Goal: Communication & Community: Answer question/provide support

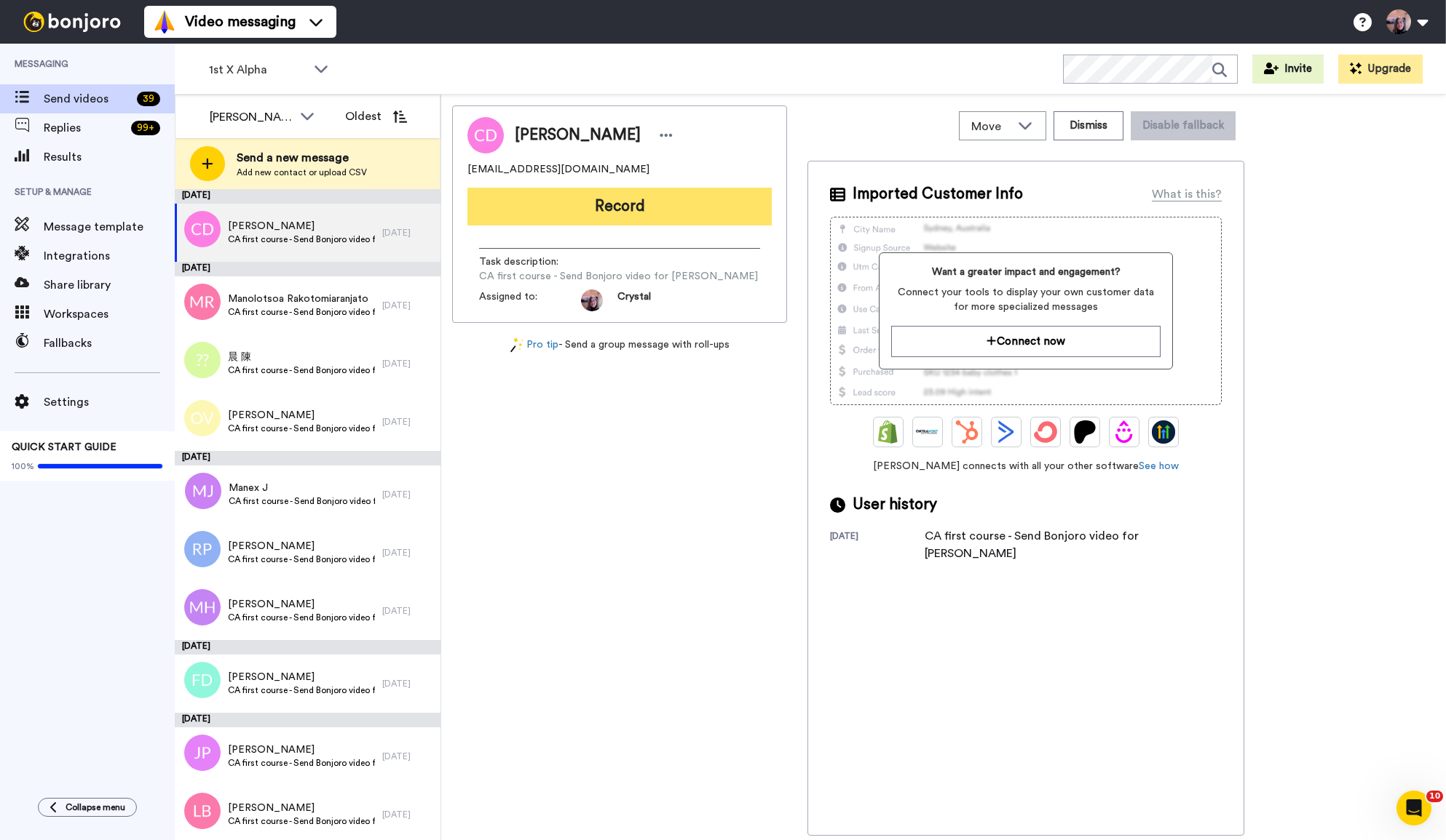
click at [623, 200] on button "Record" at bounding box center [620, 207] width 304 height 38
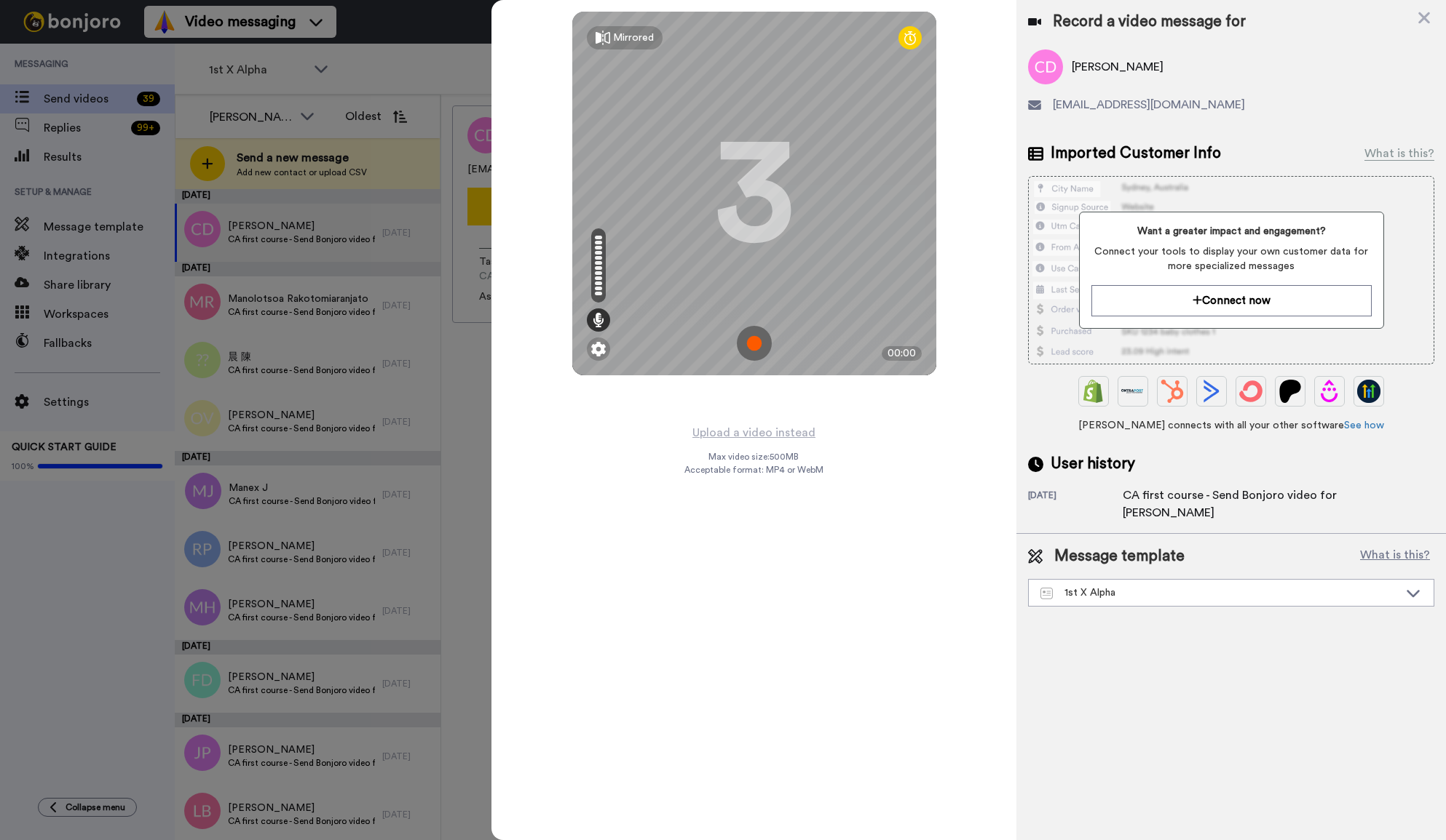
click at [754, 344] on img at bounding box center [754, 343] width 35 height 35
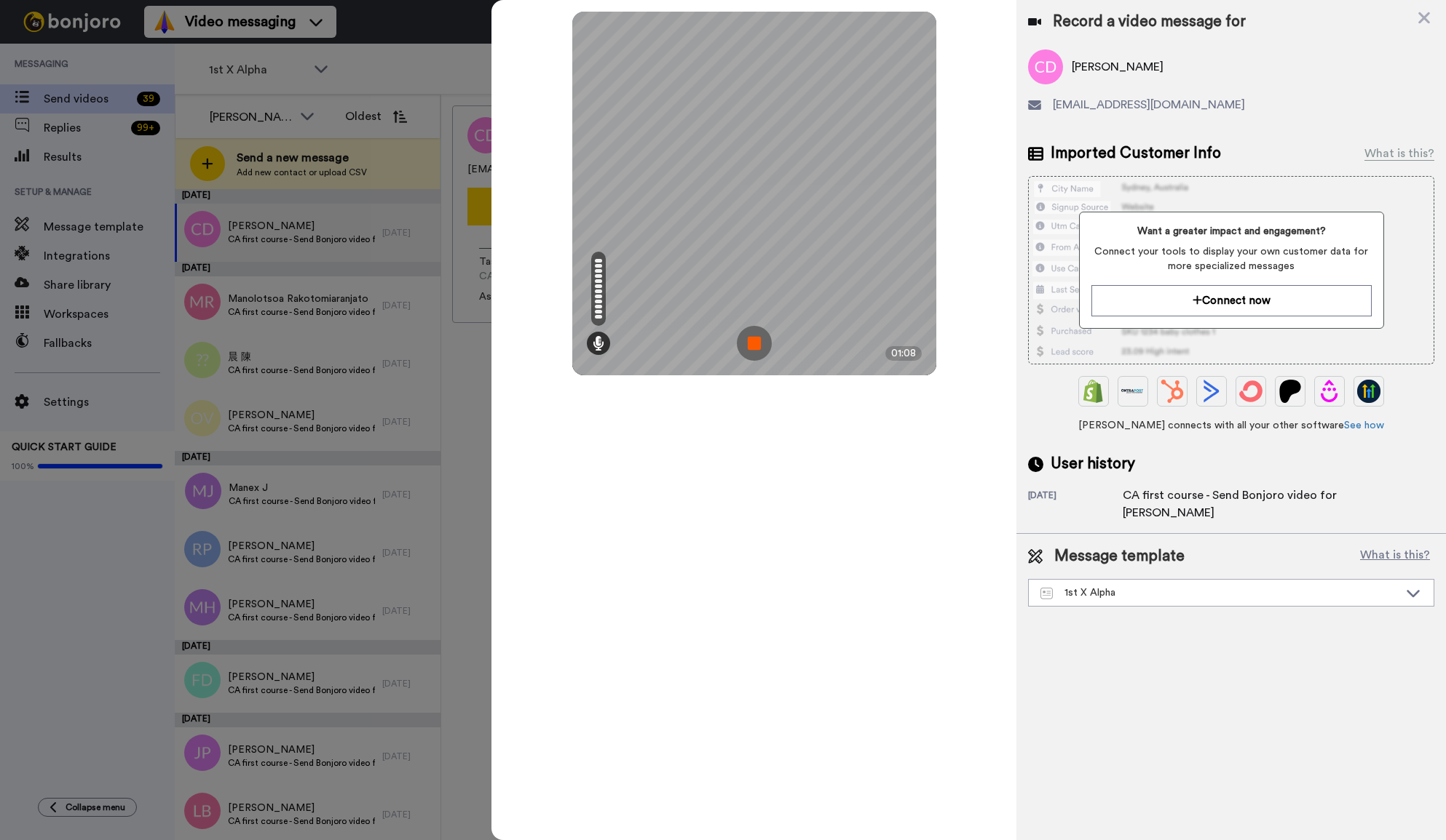
click at [761, 327] on img at bounding box center [754, 343] width 35 height 35
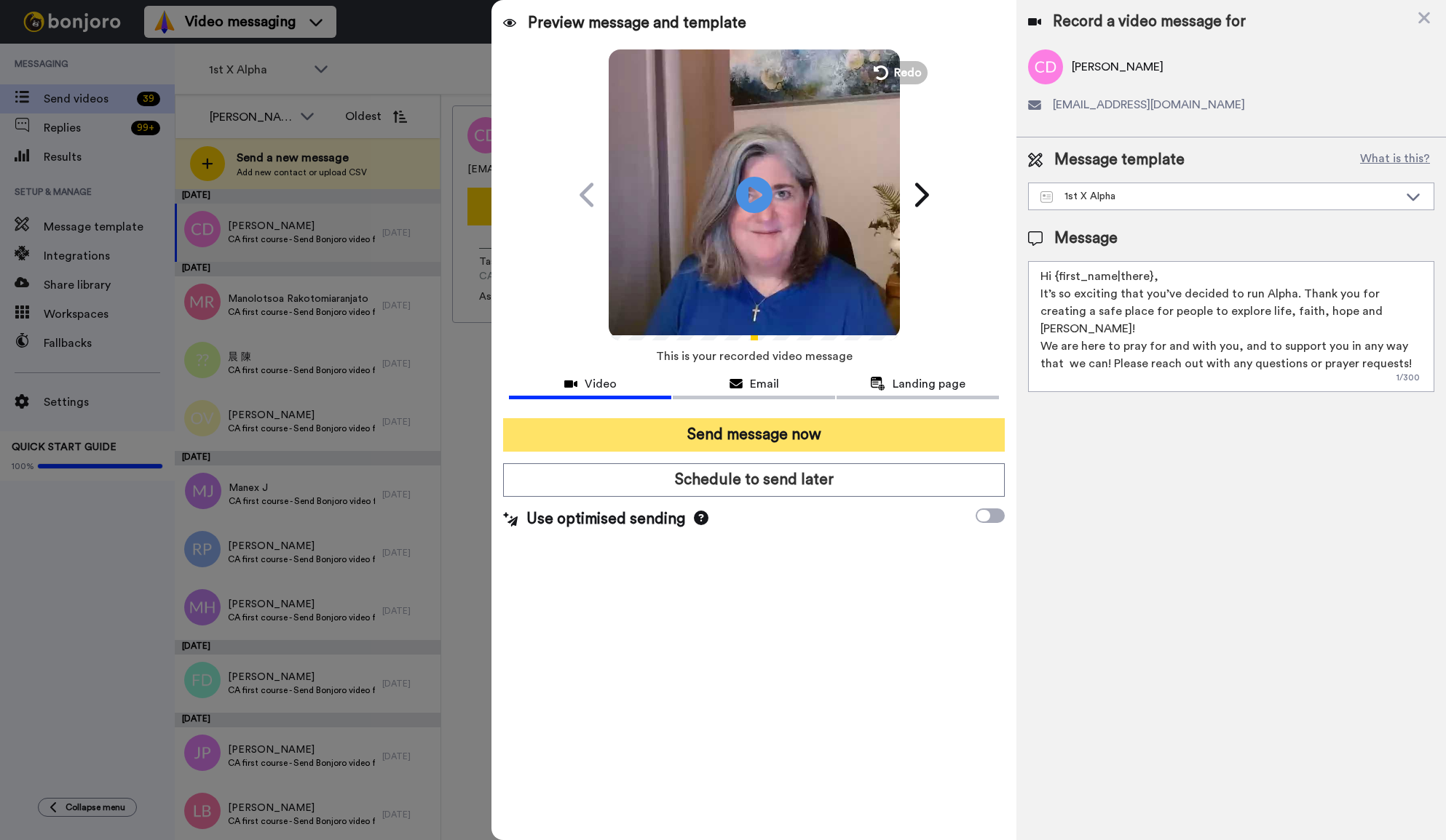
click at [747, 434] on button "Send message now" at bounding box center [754, 434] width 501 height 34
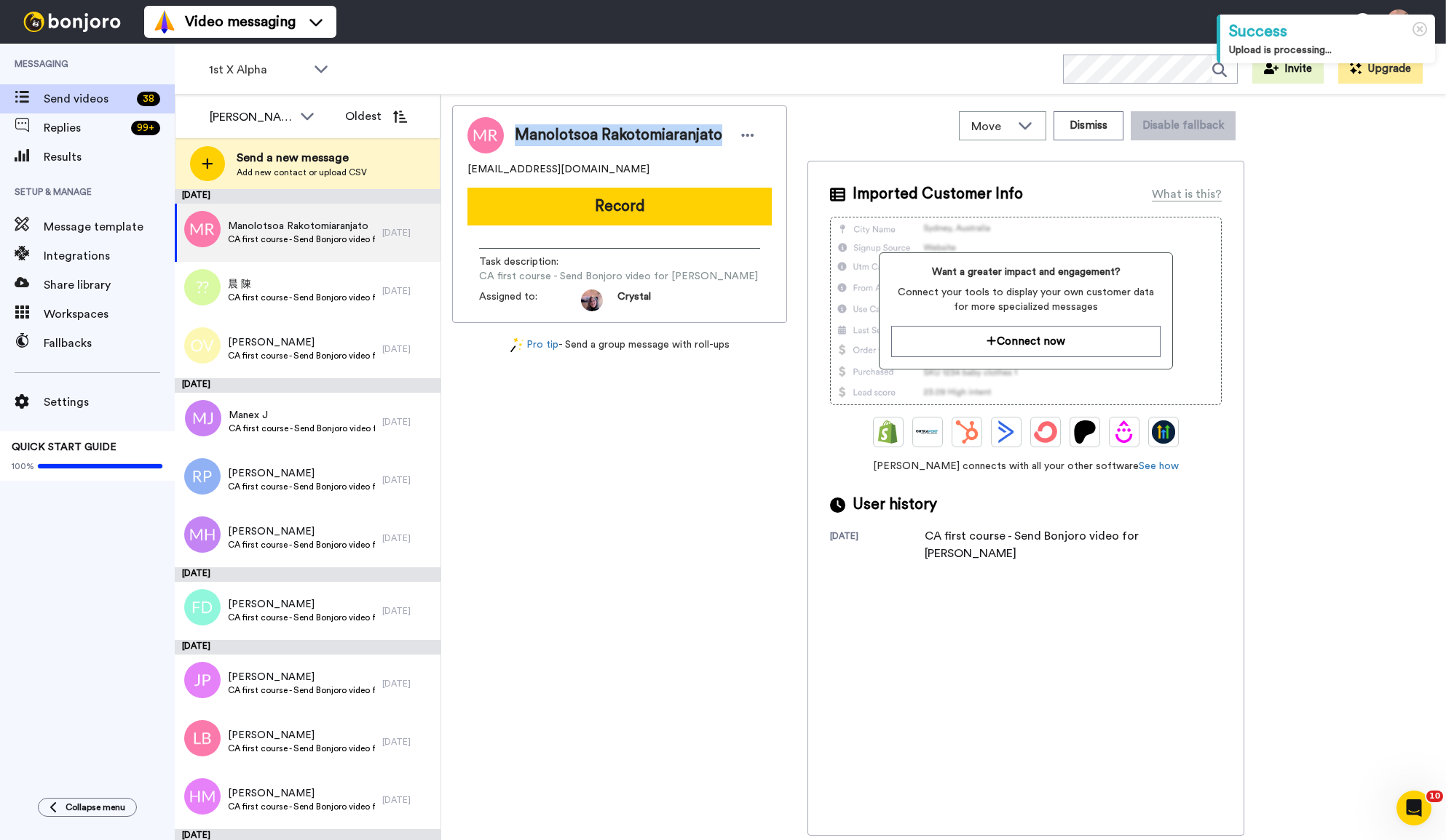
drag, startPoint x: 519, startPoint y: 134, endPoint x: 721, endPoint y: 139, distance: 202.1
click at [721, 139] on div "Manolotsoa Rakotomiaranjato" at bounding box center [636, 135] width 244 height 22
copy span "Manolotsoa Rakotomiaranjato"
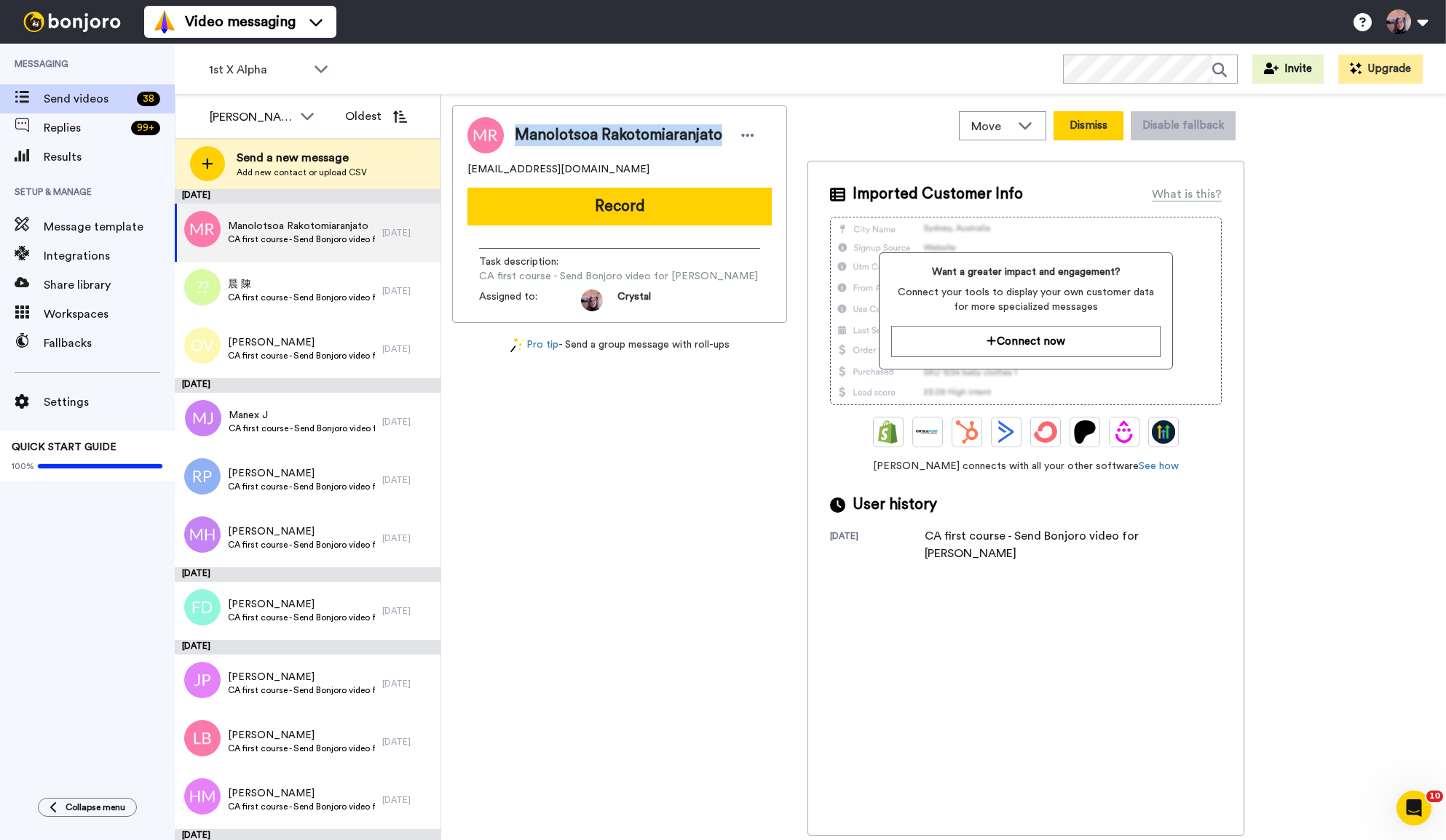
click at [1086, 126] on button "Dismiss" at bounding box center [1088, 125] width 70 height 29
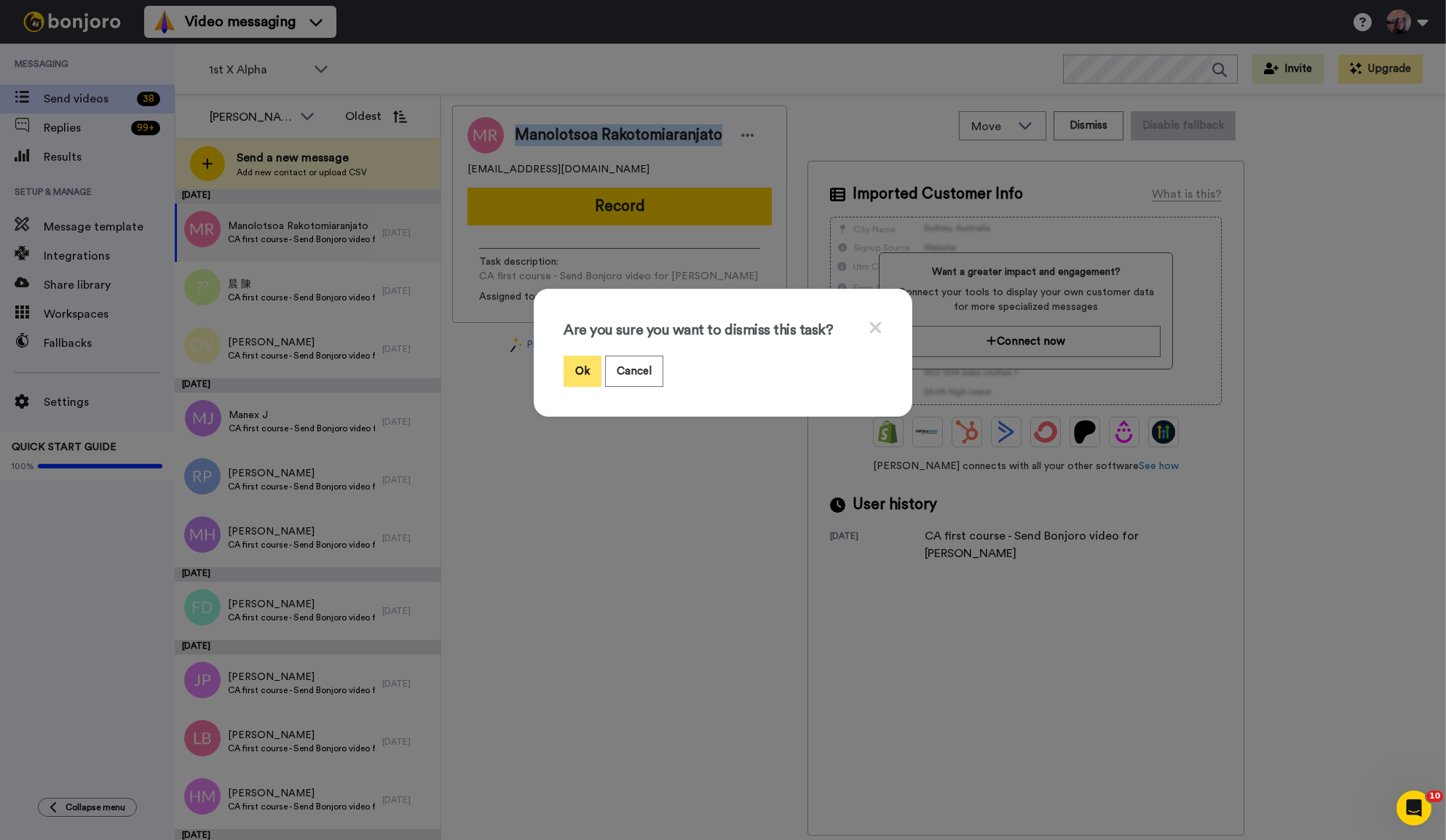
click at [584, 370] on button "Ok" at bounding box center [582, 371] width 38 height 31
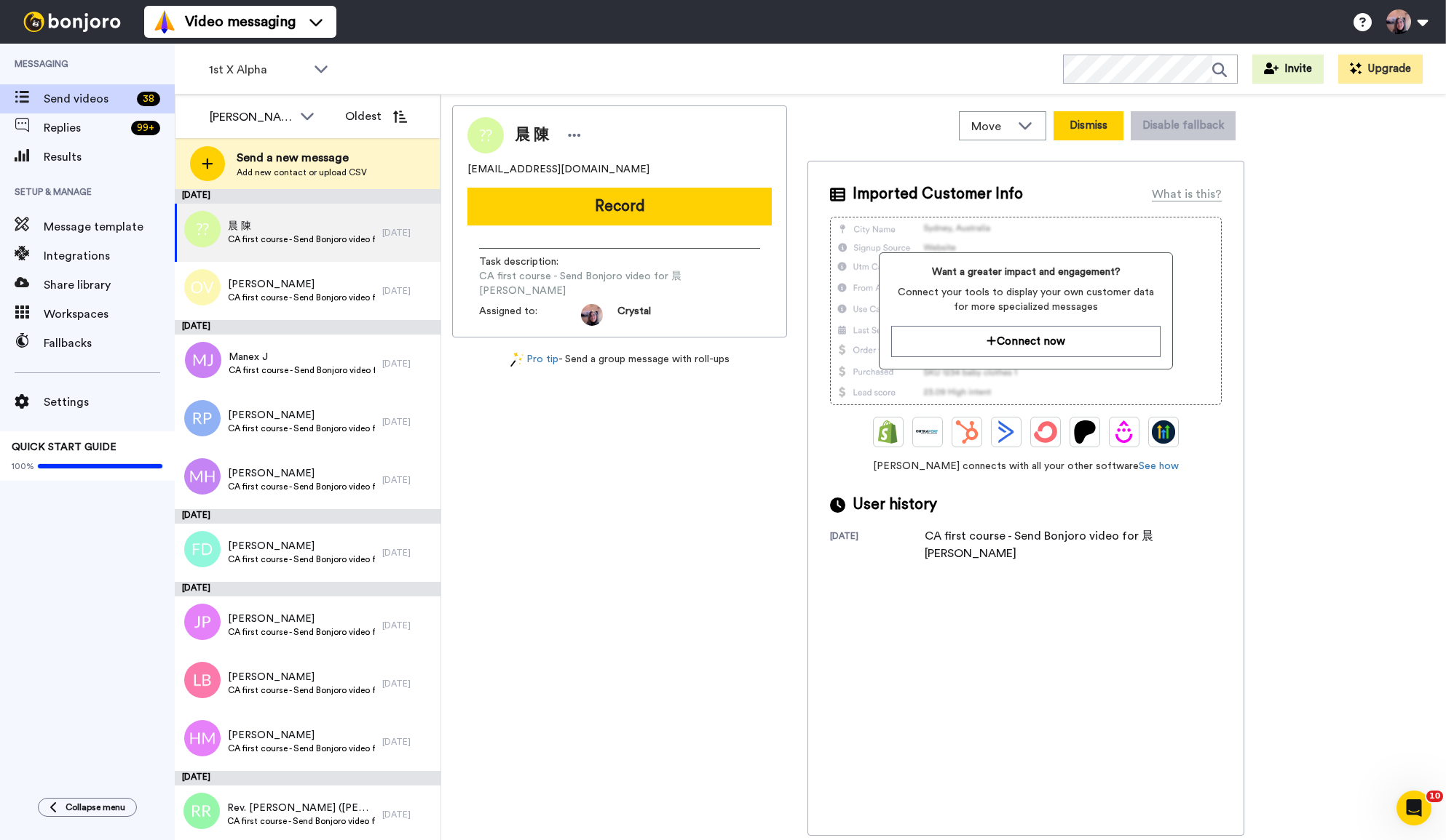
click at [1094, 124] on button "Dismiss" at bounding box center [1088, 125] width 70 height 29
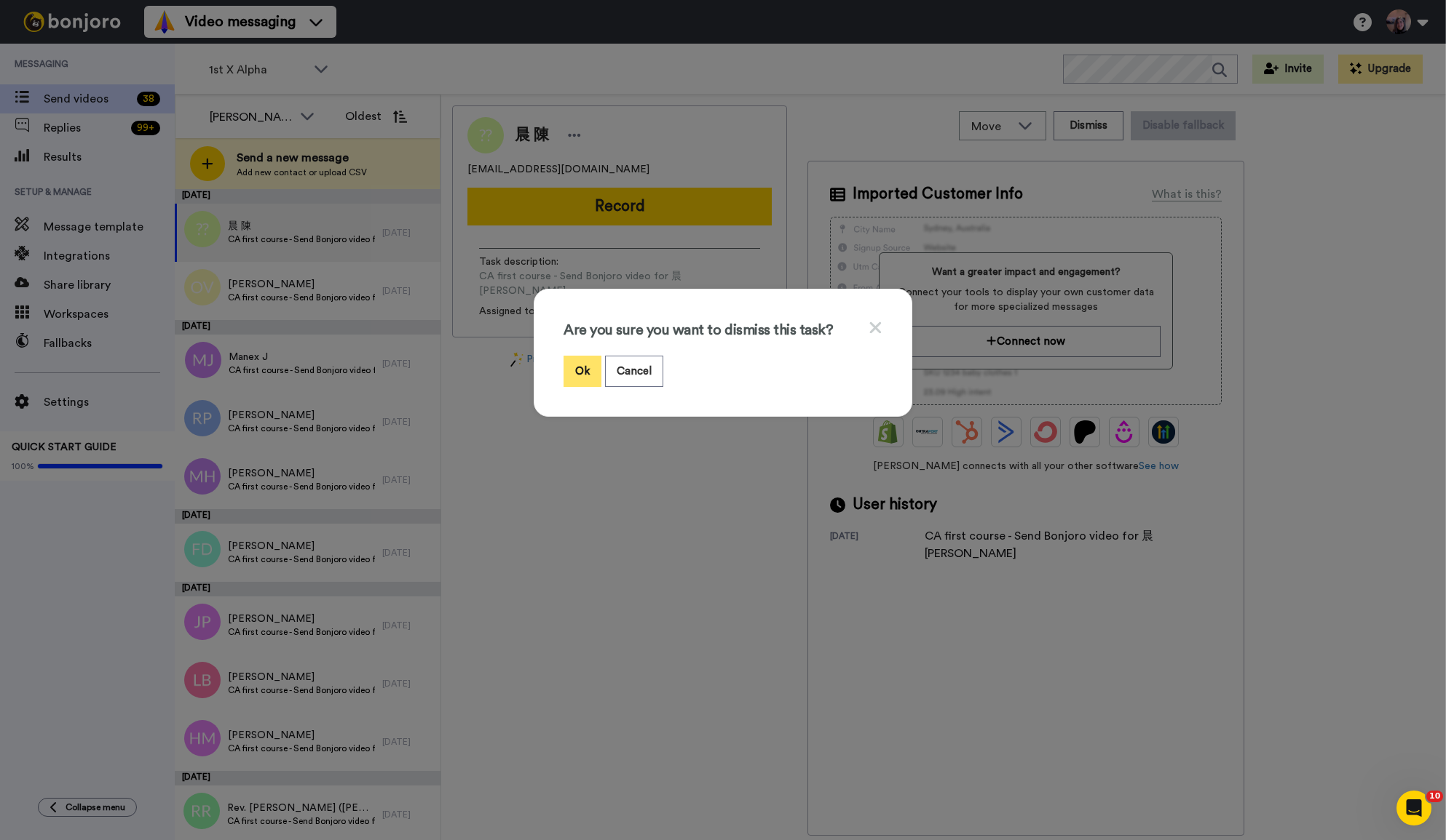
click at [582, 370] on button "Ok" at bounding box center [582, 371] width 38 height 31
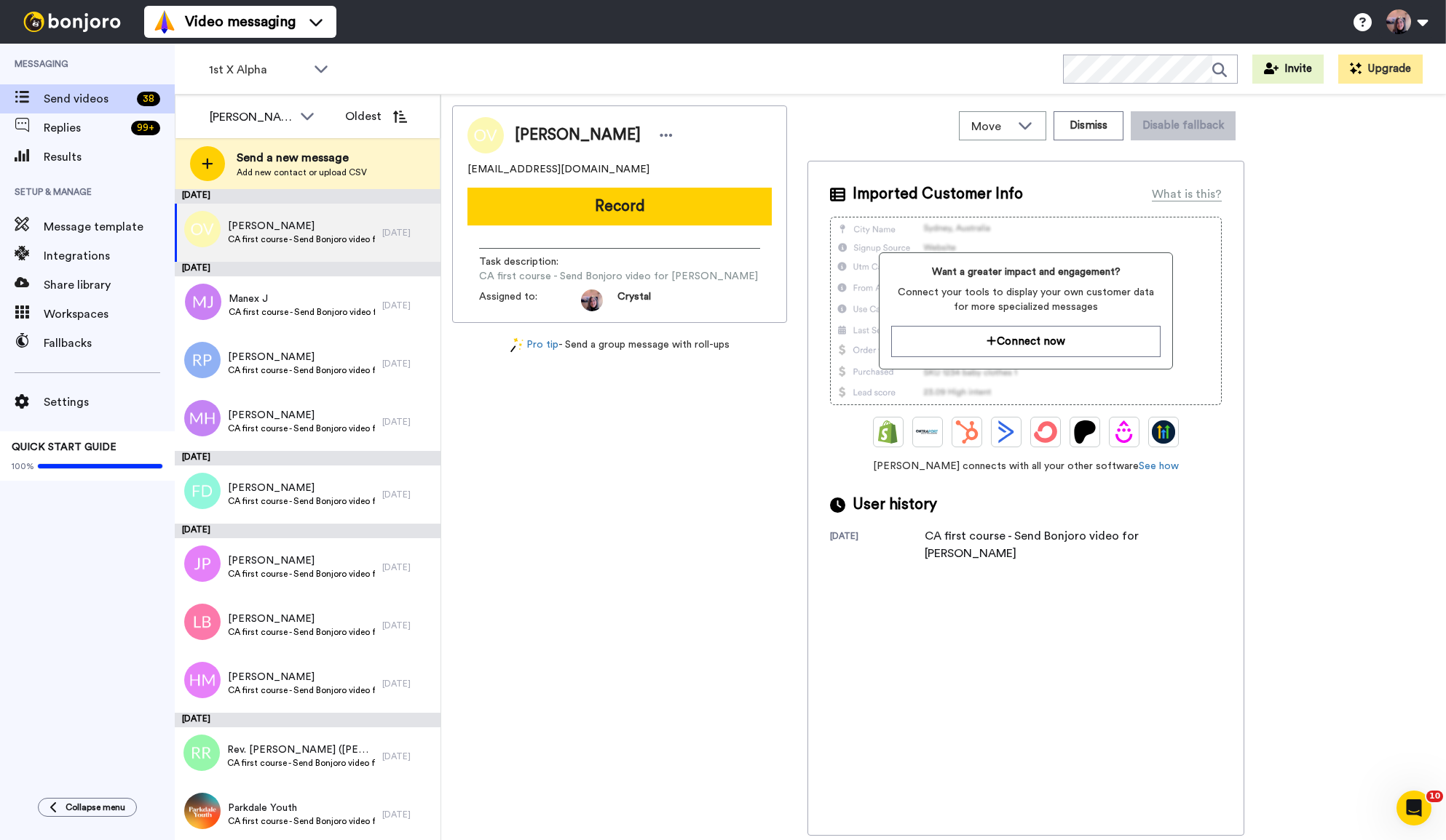
drag, startPoint x: 515, startPoint y: 133, endPoint x: 614, endPoint y: 139, distance: 99.2
click at [614, 139] on div "[PERSON_NAME]" at bounding box center [595, 135] width 162 height 22
copy span "[PERSON_NAME]"
click at [1088, 129] on button "Dismiss" at bounding box center [1088, 125] width 70 height 29
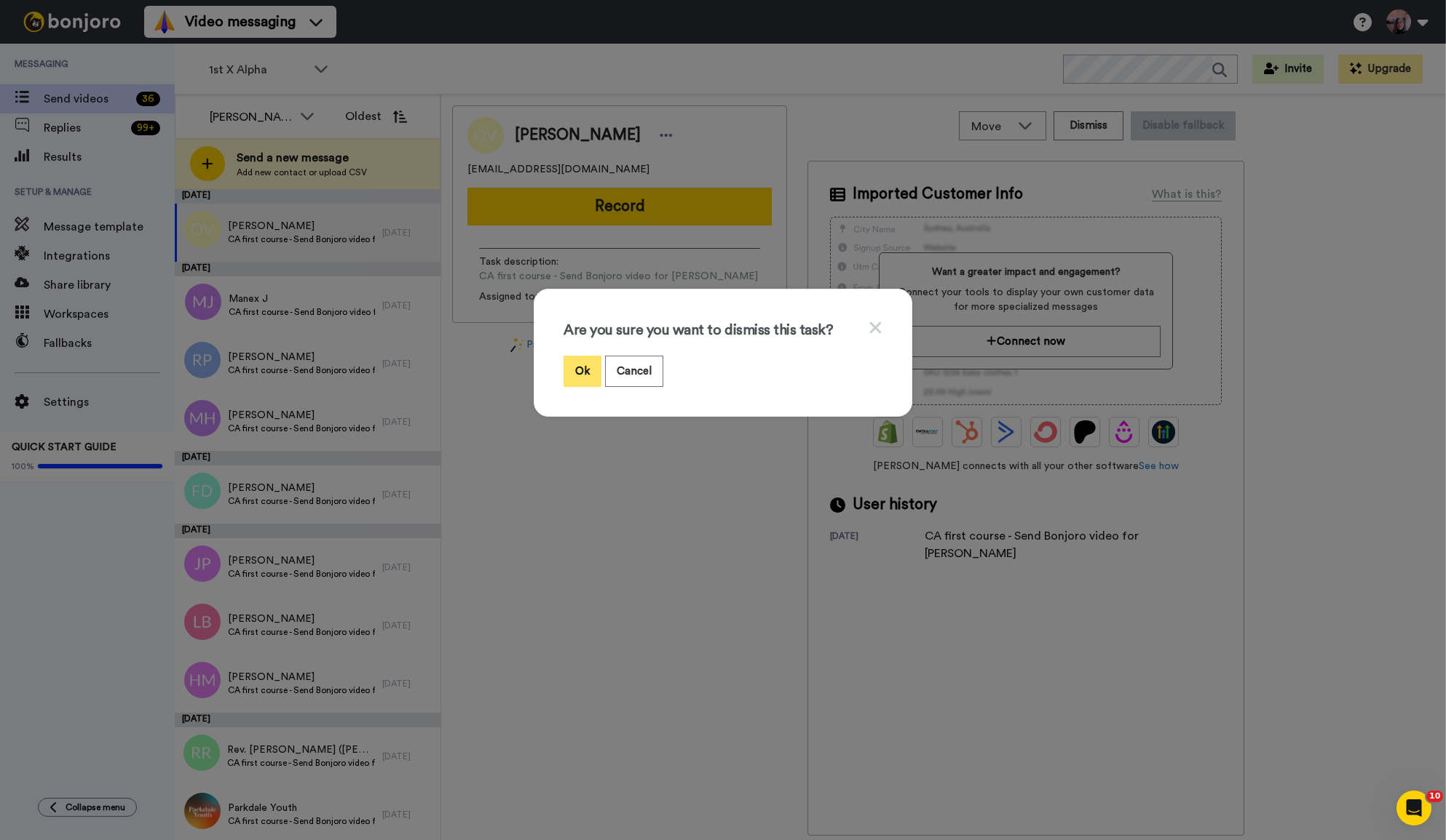
click at [580, 368] on button "Ok" at bounding box center [582, 371] width 38 height 31
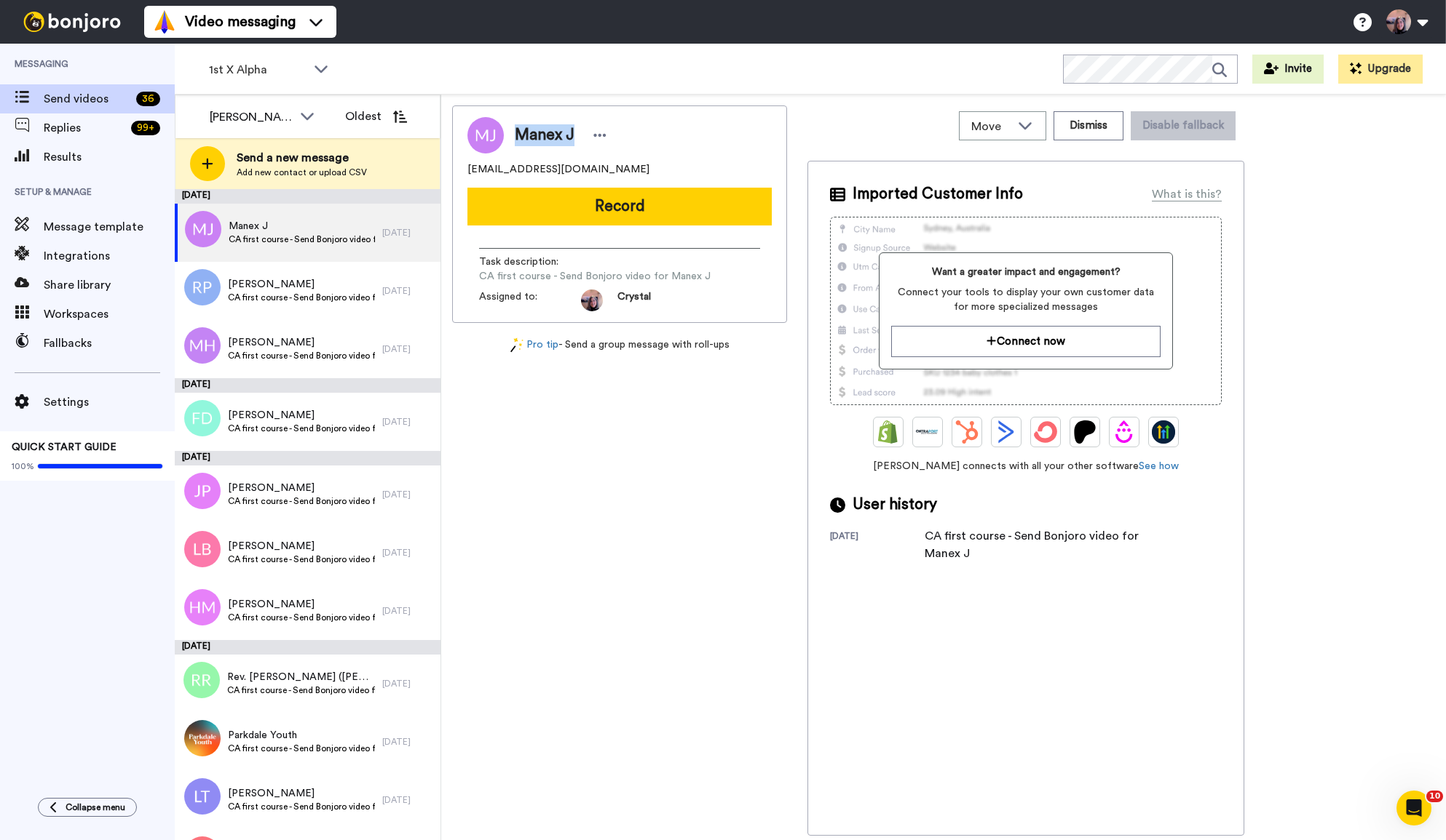
drag, startPoint x: 515, startPoint y: 134, endPoint x: 573, endPoint y: 136, distance: 58.0
click at [573, 136] on div "Manex J" at bounding box center [562, 135] width 96 height 22
copy span "Manex J"
click at [1097, 128] on button "Dismiss" at bounding box center [1088, 125] width 70 height 29
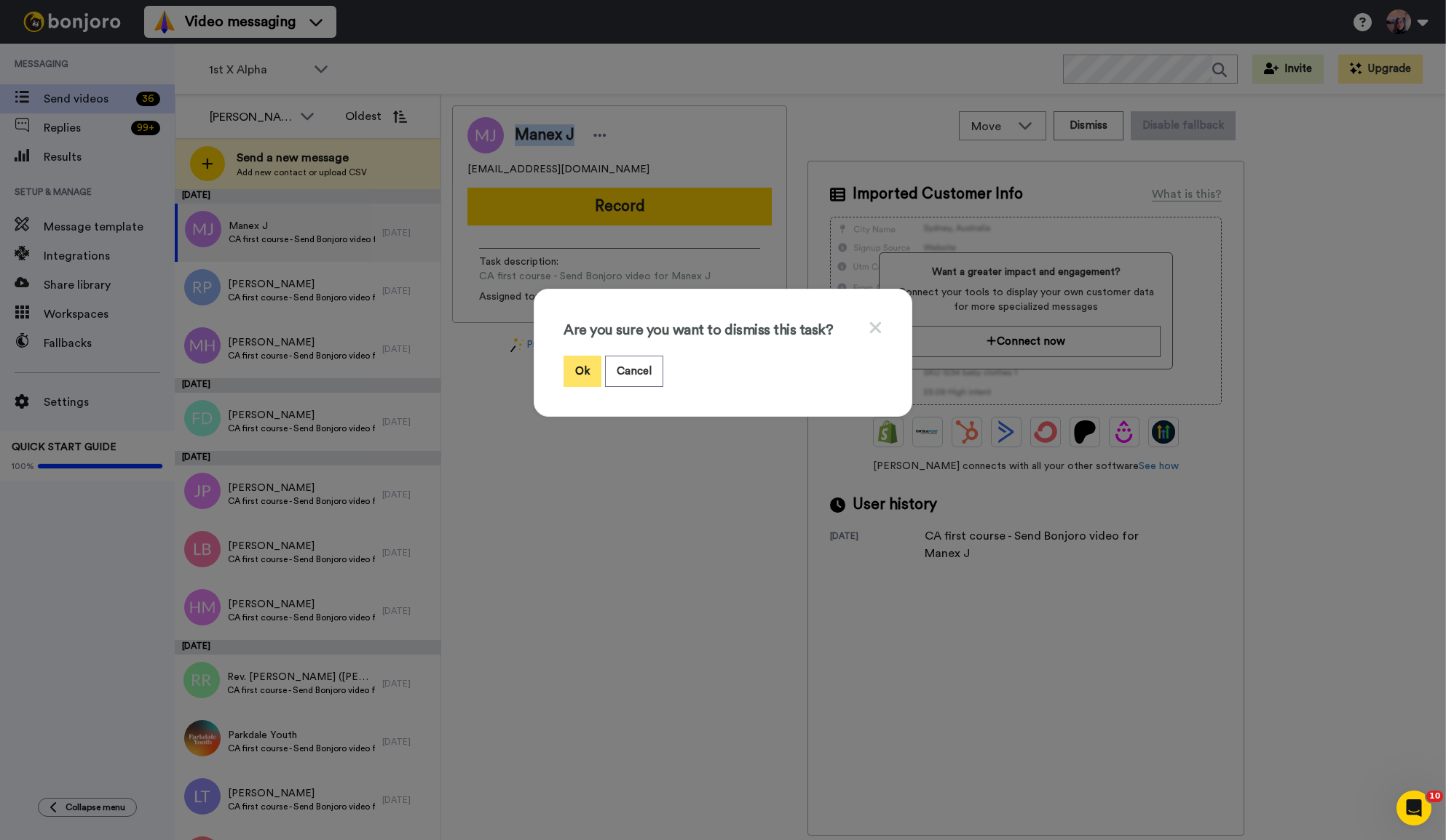
click at [578, 374] on button "Ok" at bounding box center [582, 371] width 38 height 31
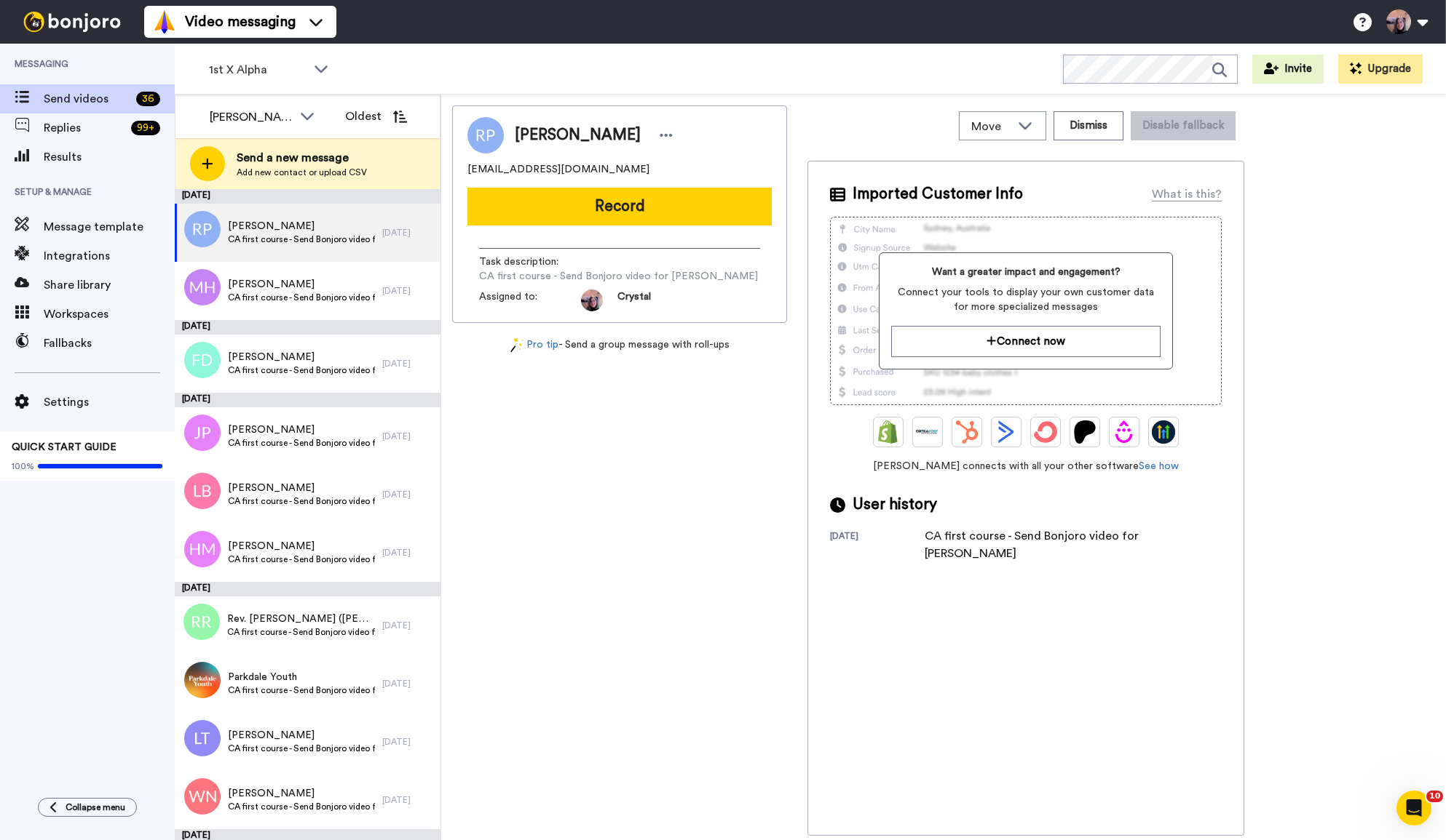
drag, startPoint x: 517, startPoint y: 135, endPoint x: 637, endPoint y: 141, distance: 120.1
click at [637, 141] on span "[PERSON_NAME]" at bounding box center [577, 135] width 126 height 22
copy span "[PERSON_NAME]"
click at [1099, 129] on button "Dismiss" at bounding box center [1088, 125] width 70 height 29
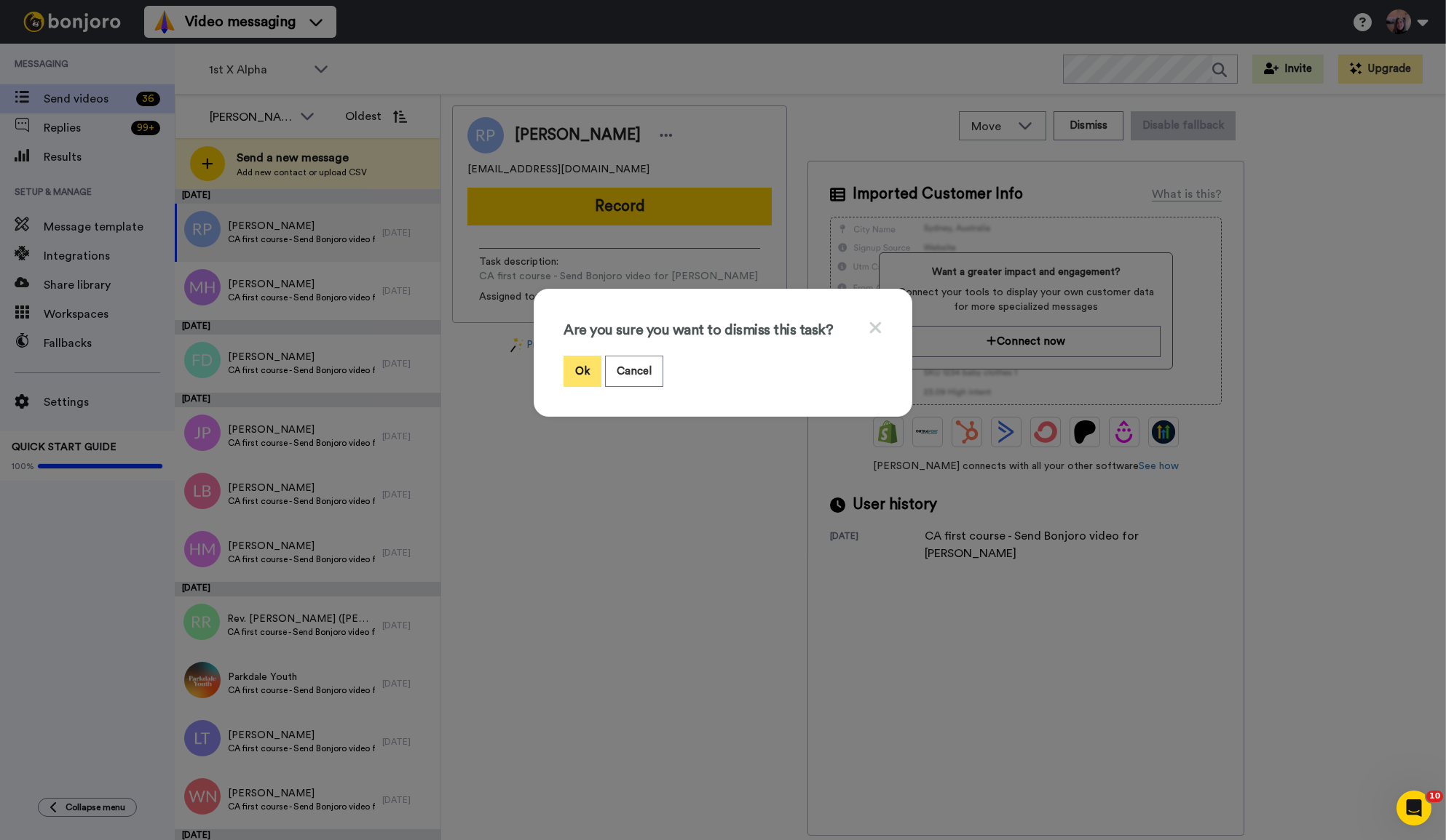
click at [582, 367] on button "Ok" at bounding box center [582, 371] width 38 height 31
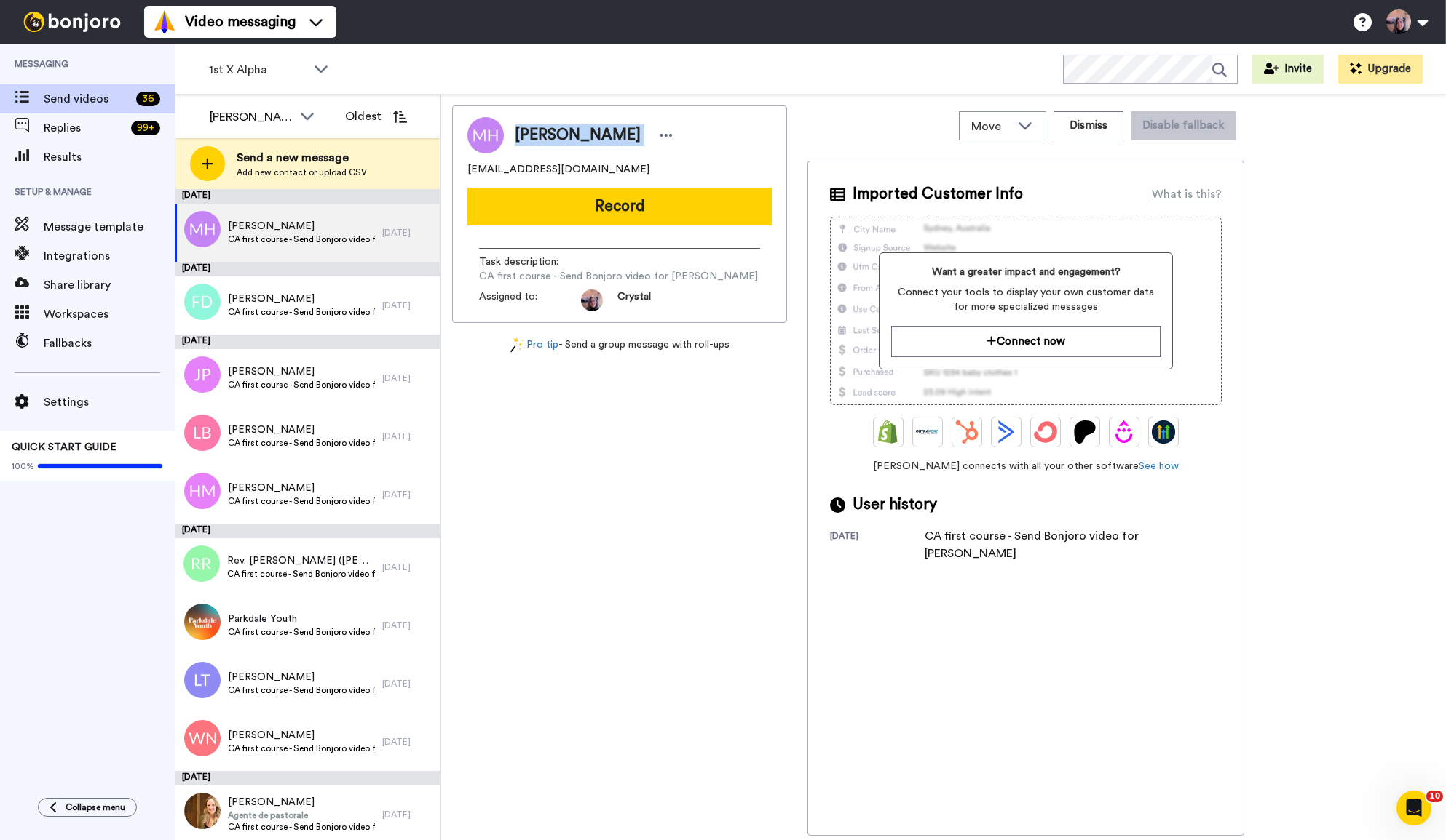
drag, startPoint x: 515, startPoint y: 131, endPoint x: 620, endPoint y: 134, distance: 105.0
click at [620, 134] on div "[PERSON_NAME]" at bounding box center [595, 135] width 162 height 22
copy div "[PERSON_NAME]"
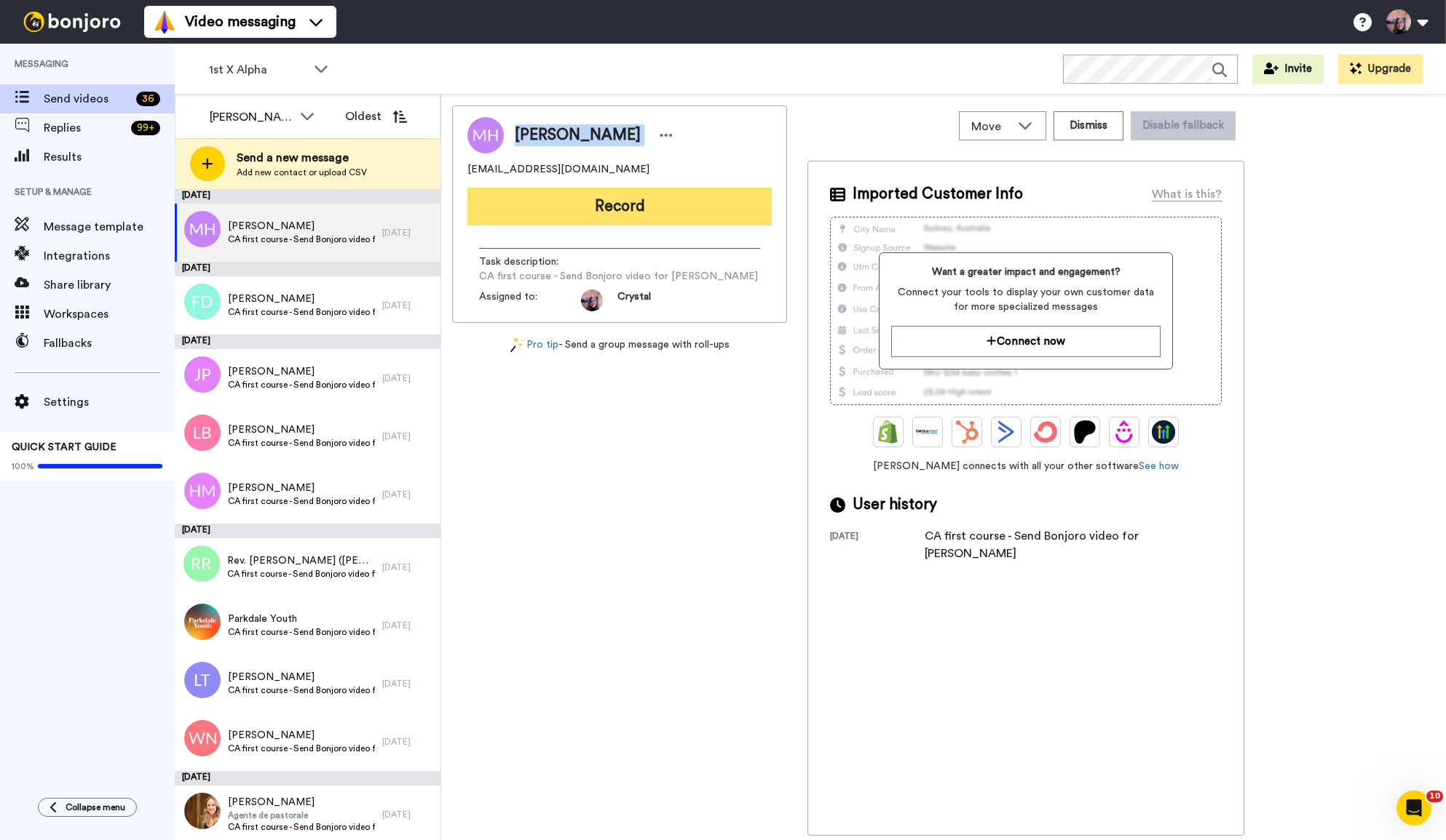
click at [609, 211] on button "Record" at bounding box center [620, 207] width 304 height 38
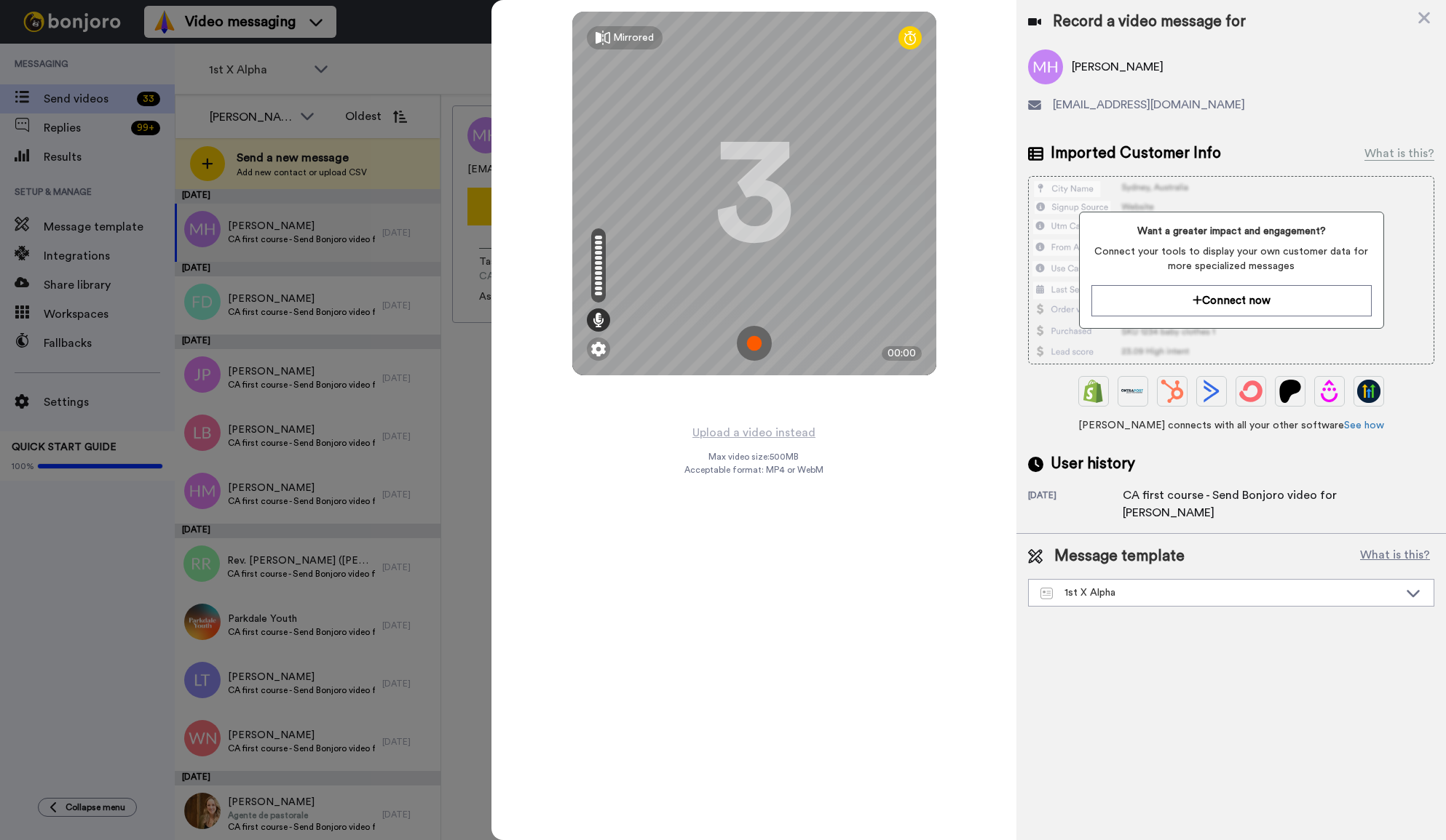
click at [756, 347] on img at bounding box center [754, 343] width 35 height 35
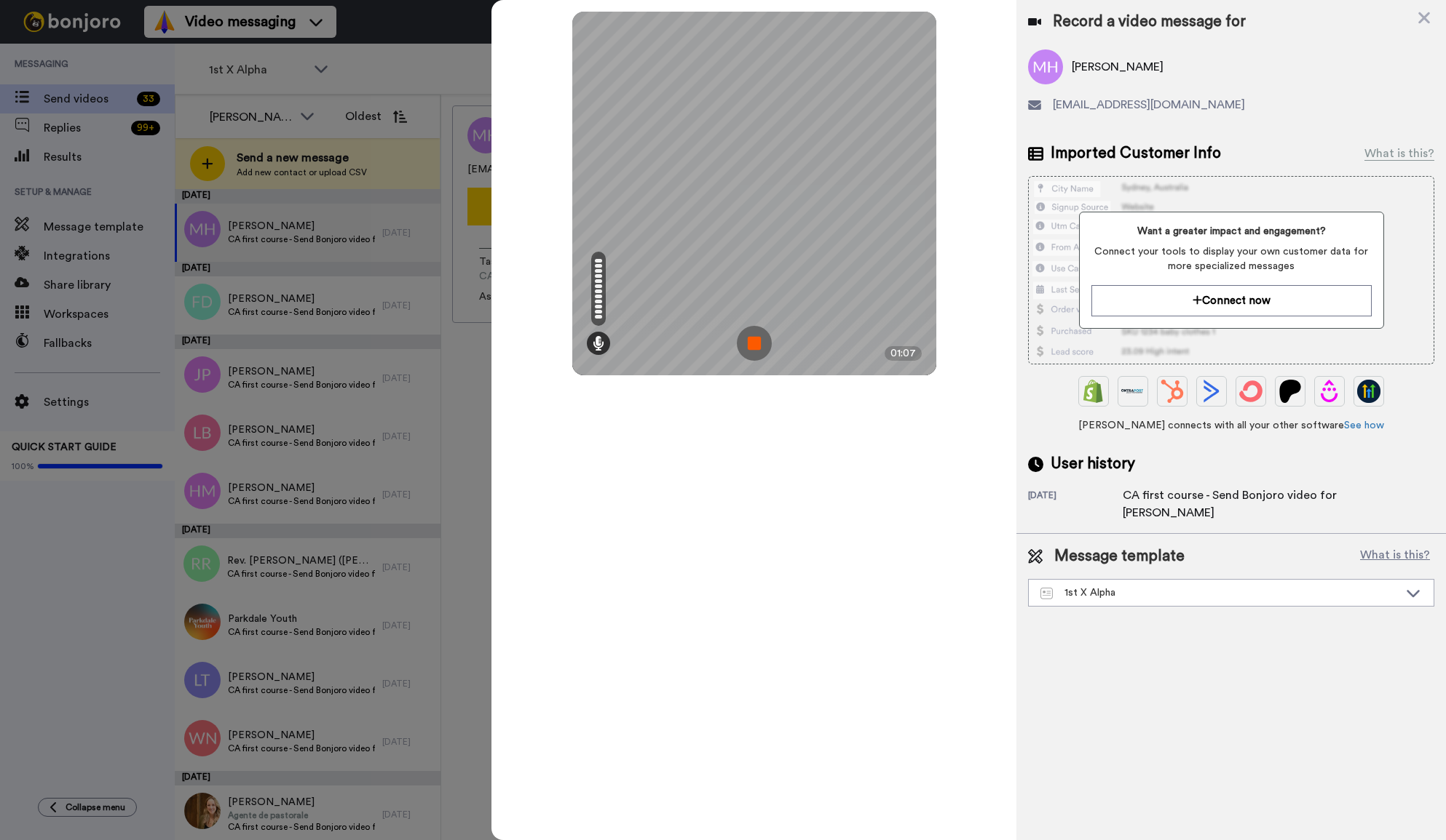
click at [746, 337] on img at bounding box center [754, 343] width 35 height 35
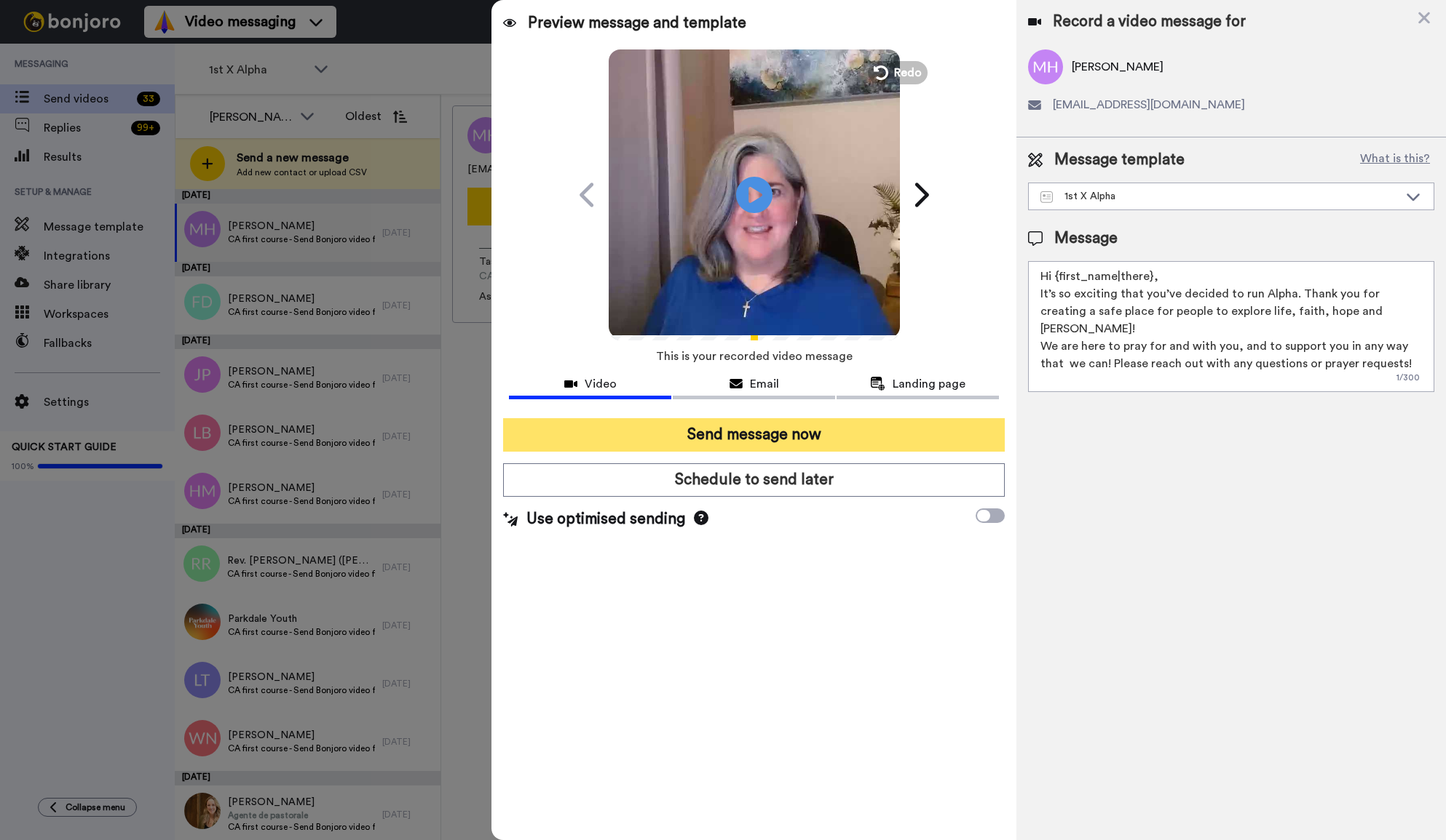
click at [750, 438] on button "Send message now" at bounding box center [754, 434] width 501 height 34
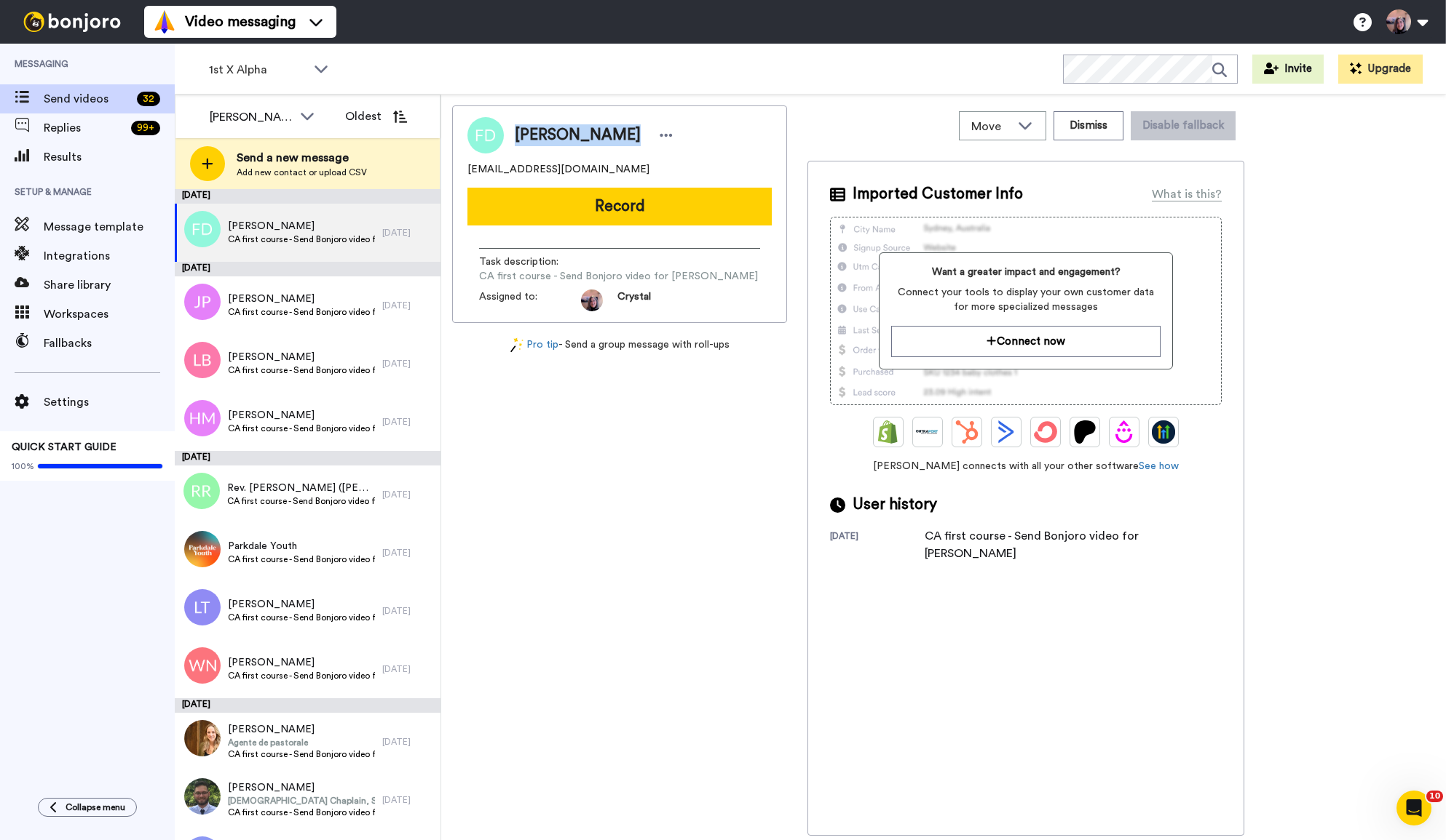
drag, startPoint x: 515, startPoint y: 135, endPoint x: 613, endPoint y: 142, distance: 98.2
click at [613, 142] on div "[PERSON_NAME]" at bounding box center [595, 135] width 162 height 22
copy span "[PERSON_NAME]"
click at [1095, 128] on button "Dismiss" at bounding box center [1088, 125] width 70 height 29
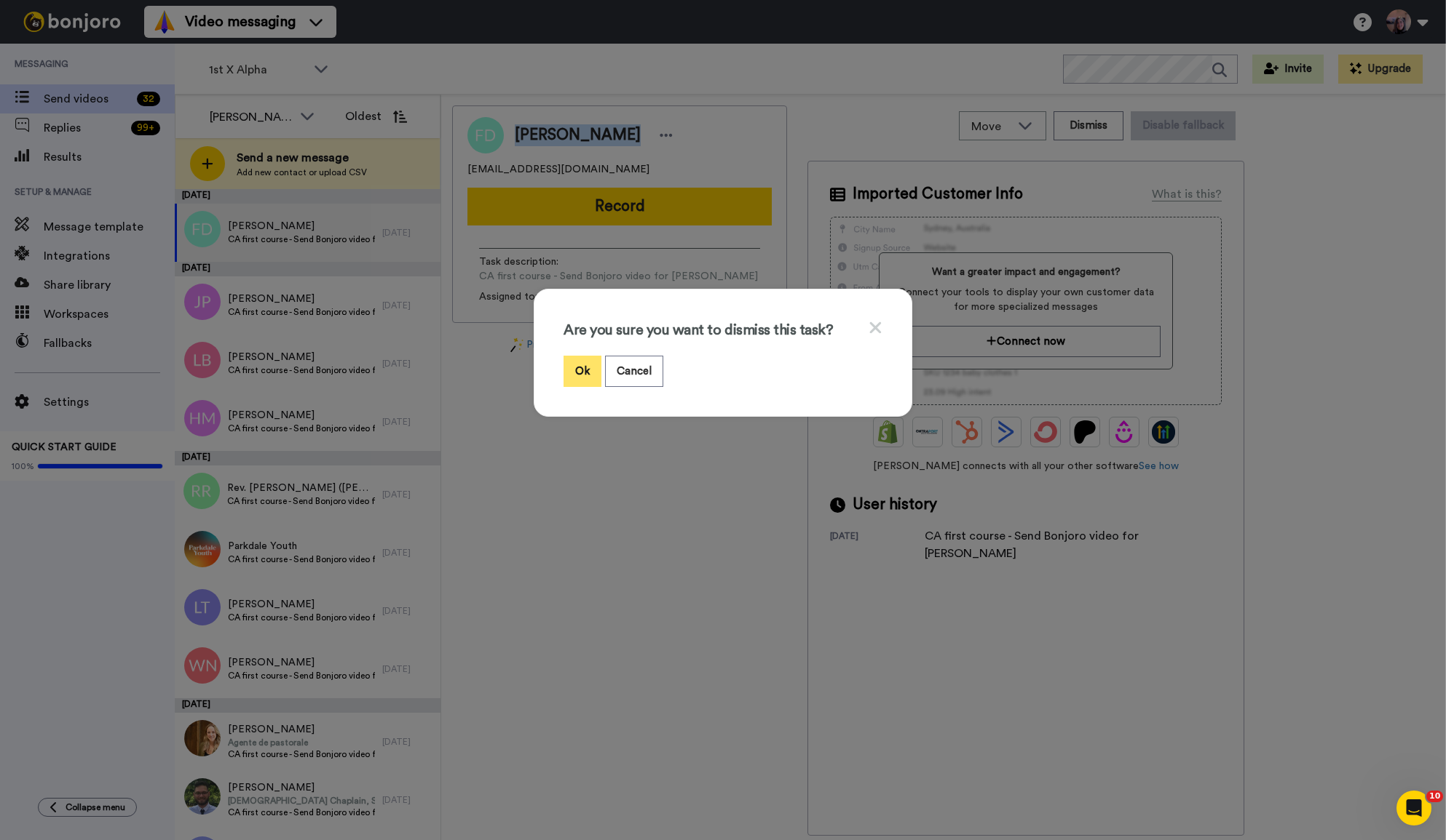
click at [585, 377] on button "Ok" at bounding box center [582, 371] width 38 height 31
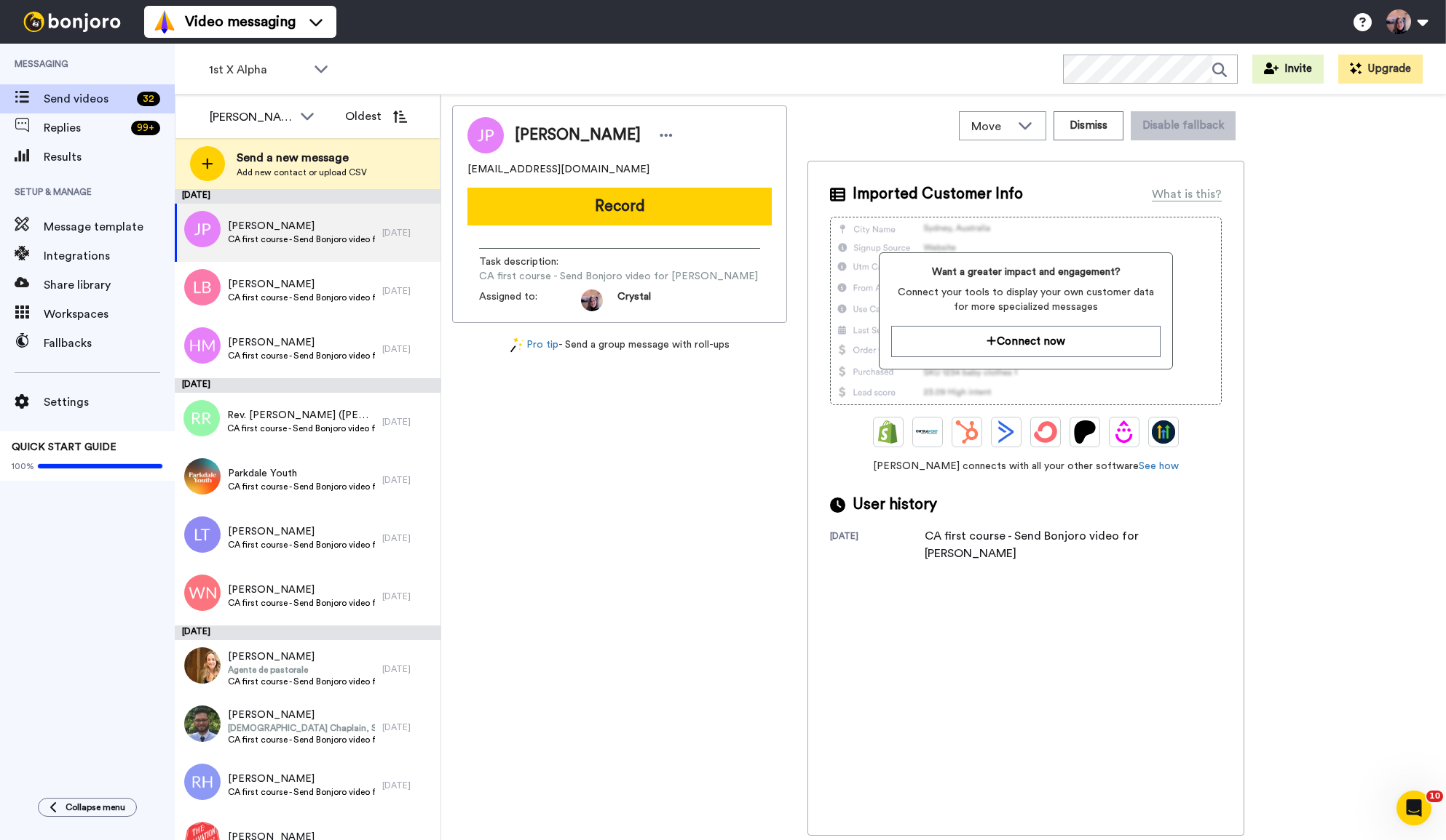
drag, startPoint x: 519, startPoint y: 133, endPoint x: 616, endPoint y: 137, distance: 97.1
click at [616, 137] on span "[PERSON_NAME]" at bounding box center [577, 135] width 126 height 22
click at [520, 146] on span "[PERSON_NAME]" at bounding box center [577, 135] width 126 height 22
drag, startPoint x: 515, startPoint y: 132, endPoint x: 623, endPoint y: 139, distance: 108.2
click at [623, 139] on div "[PERSON_NAME]" at bounding box center [595, 135] width 162 height 22
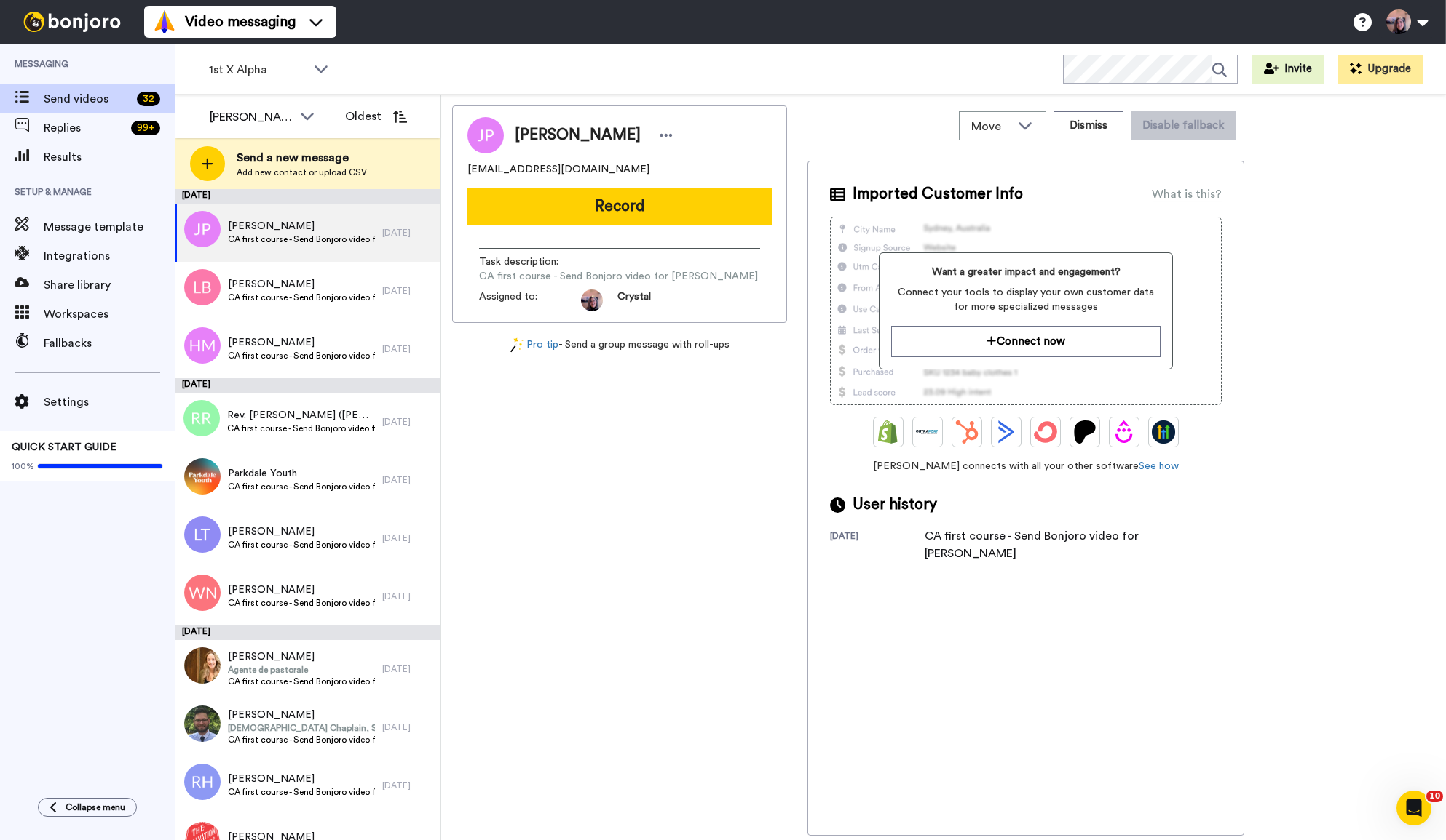
copy span "[PERSON_NAME]"
click at [1096, 127] on button "Dismiss" at bounding box center [1088, 125] width 70 height 29
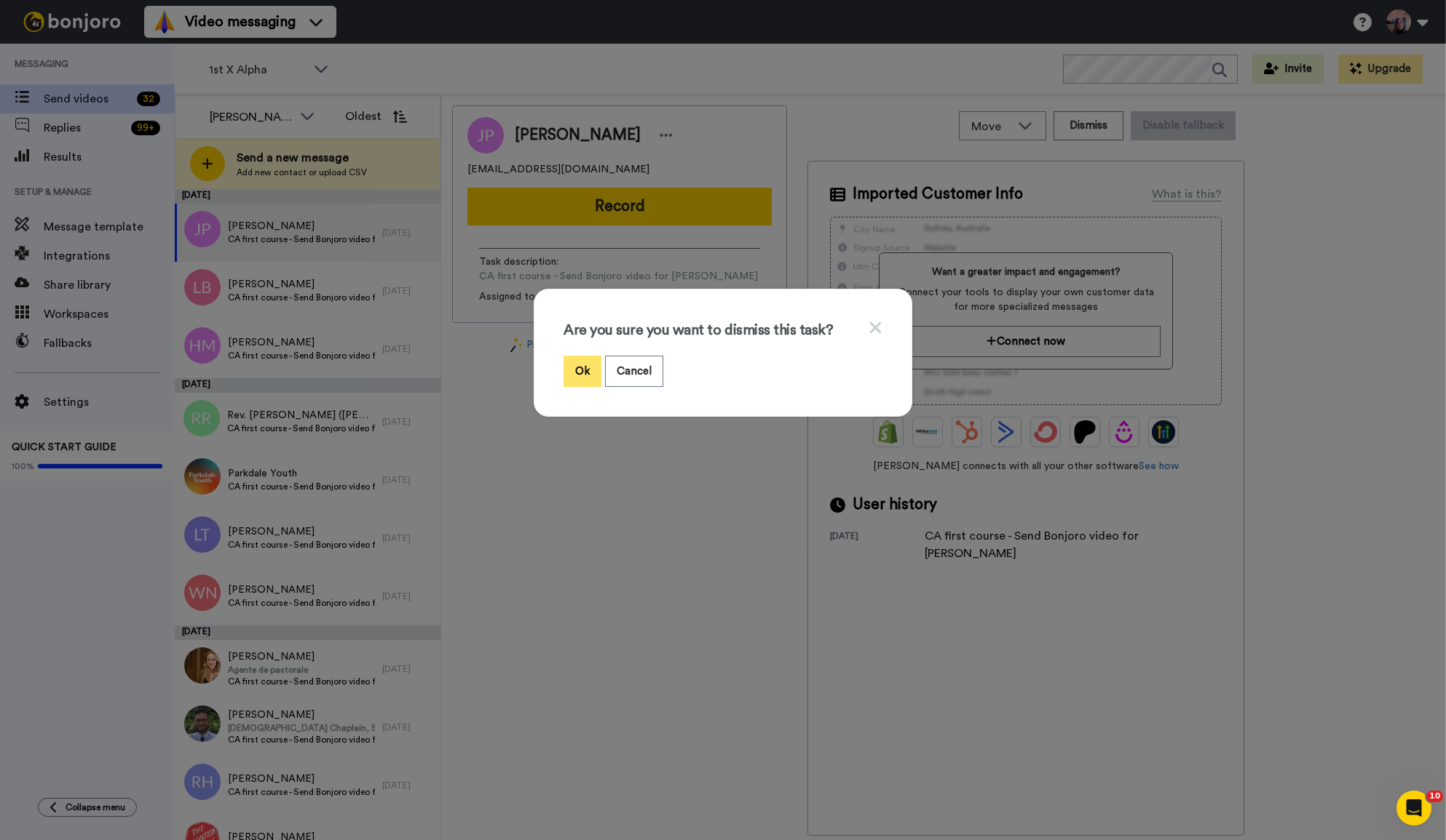
click at [584, 370] on button "Ok" at bounding box center [582, 371] width 38 height 31
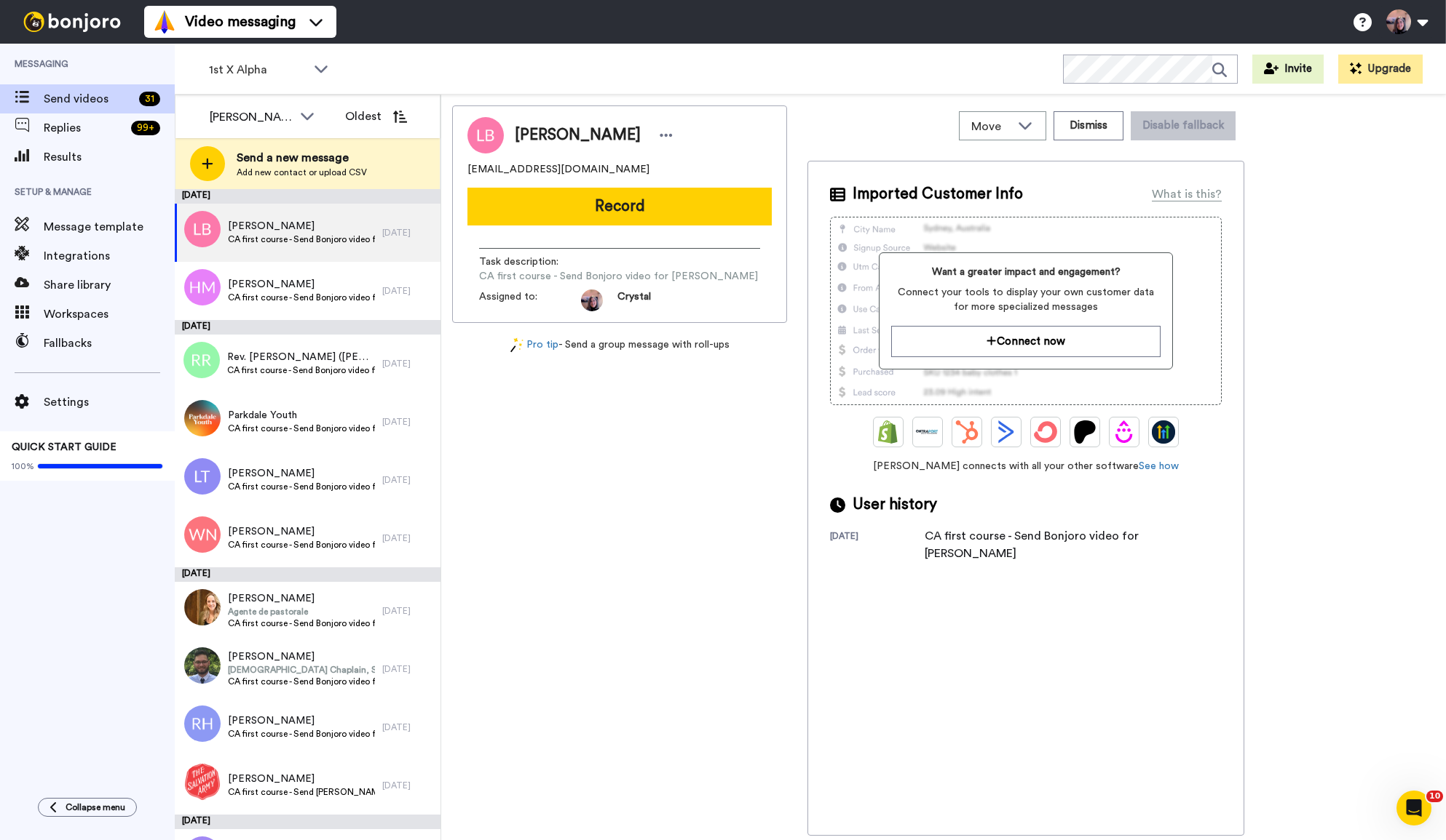
drag, startPoint x: 515, startPoint y: 134, endPoint x: 620, endPoint y: 139, distance: 105.1
click at [620, 139] on span "[PERSON_NAME]" at bounding box center [577, 135] width 126 height 22
copy span "[PERSON_NAME]"
click at [1093, 122] on button "Dismiss" at bounding box center [1088, 125] width 70 height 29
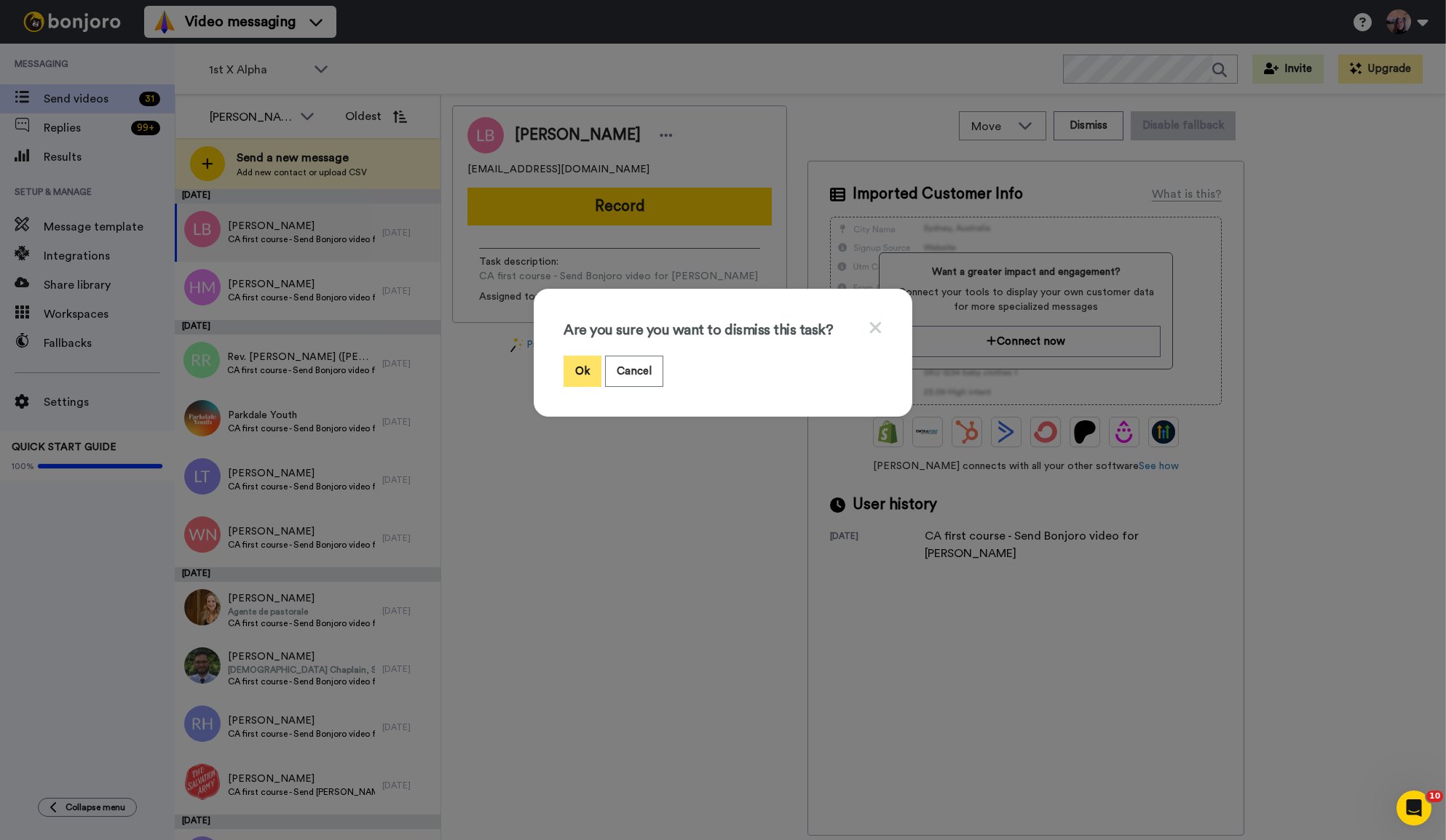
click at [584, 375] on button "Ok" at bounding box center [582, 371] width 38 height 31
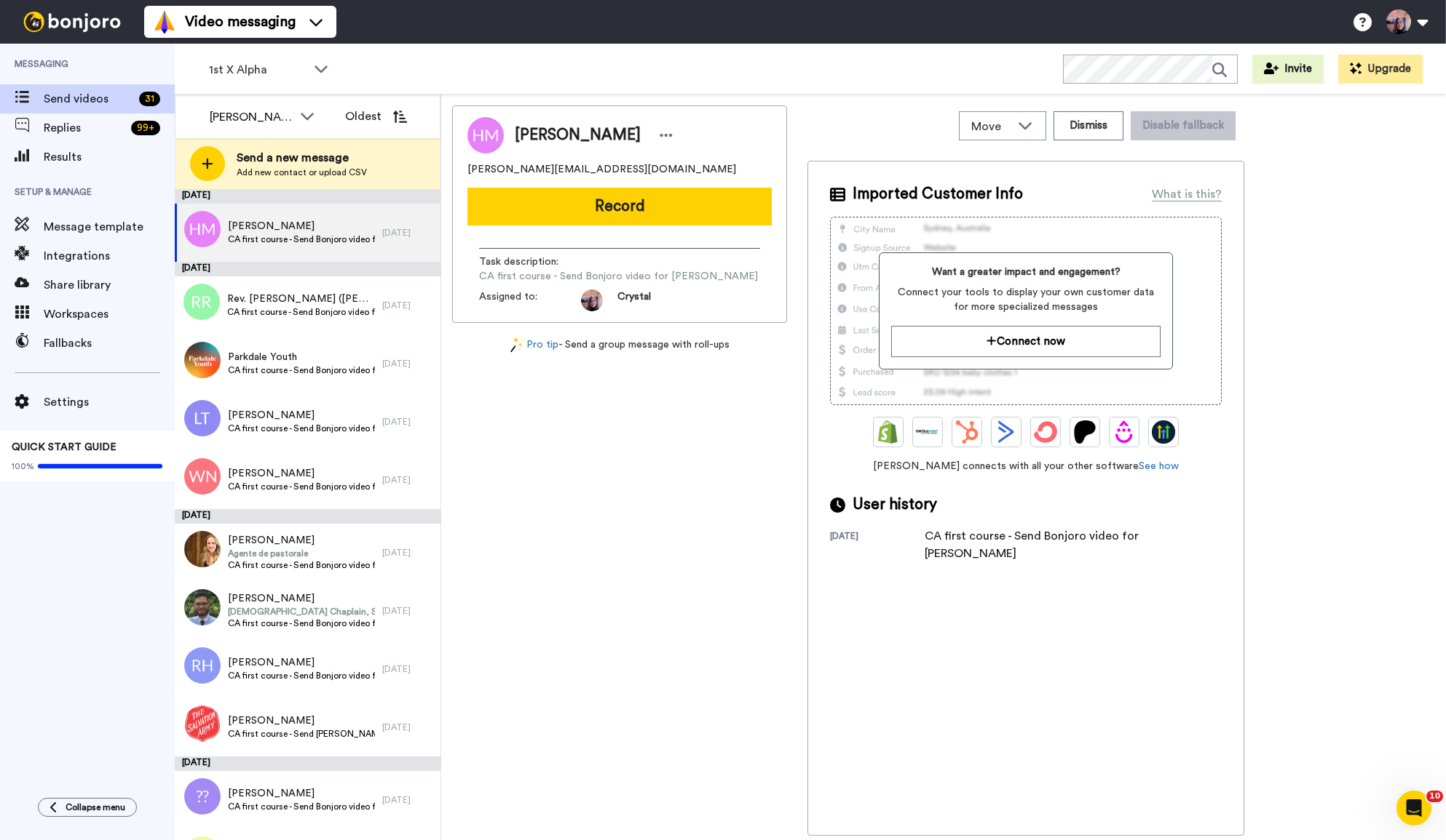
drag, startPoint x: 514, startPoint y: 135, endPoint x: 631, endPoint y: 134, distance: 117.0
click at [631, 134] on div "[PERSON_NAME]" at bounding box center [595, 135] width 162 height 22
copy span "[PERSON_NAME]"
